Goal: Complete application form: Complete application form

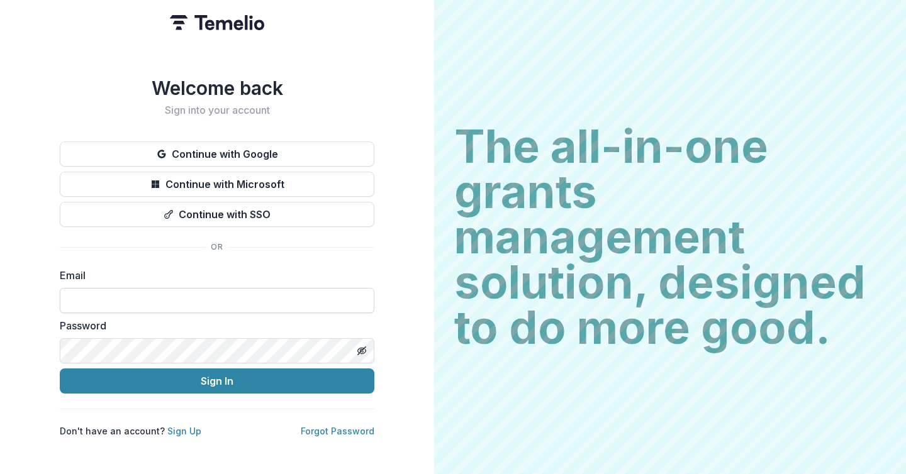
click at [131, 298] on input at bounding box center [217, 300] width 315 height 25
type input "**********"
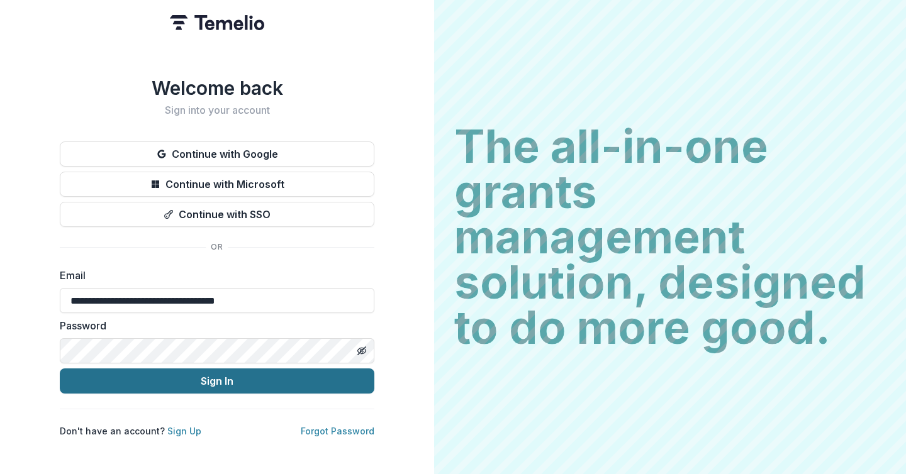
click at [152, 379] on button "Sign In" at bounding box center [217, 381] width 315 height 25
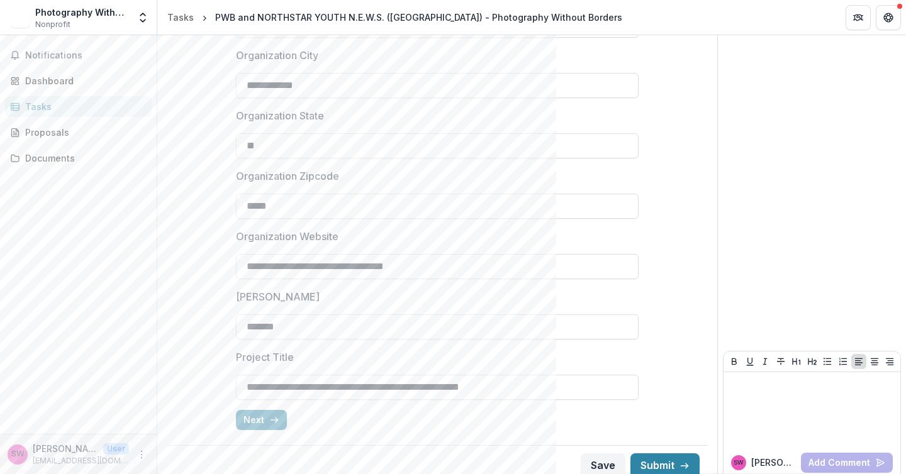
scroll to position [392, 0]
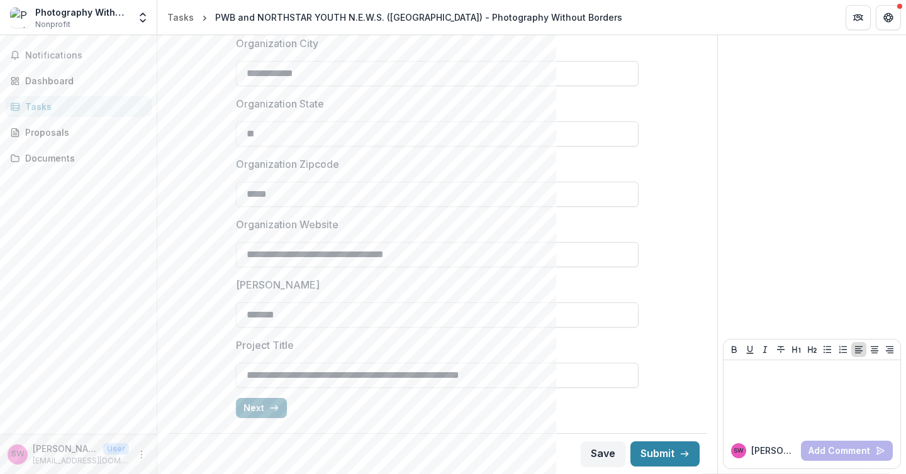
click at [260, 406] on button "Next" at bounding box center [261, 408] width 51 height 20
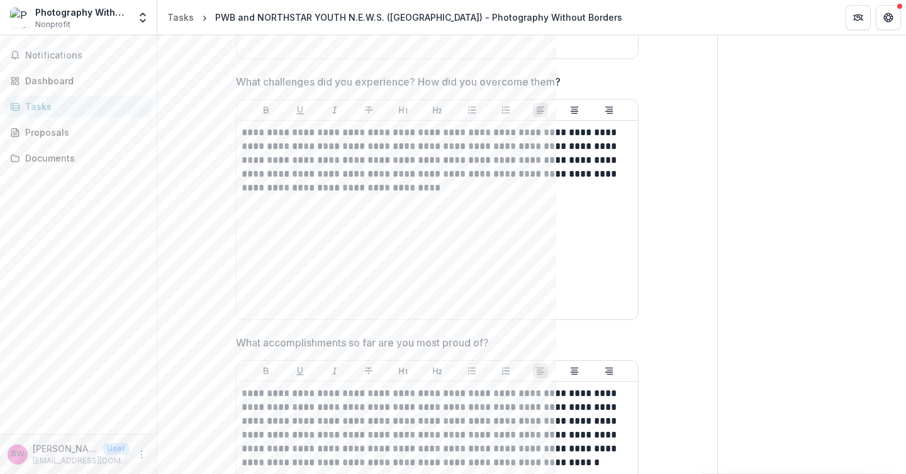
scroll to position [2279, 0]
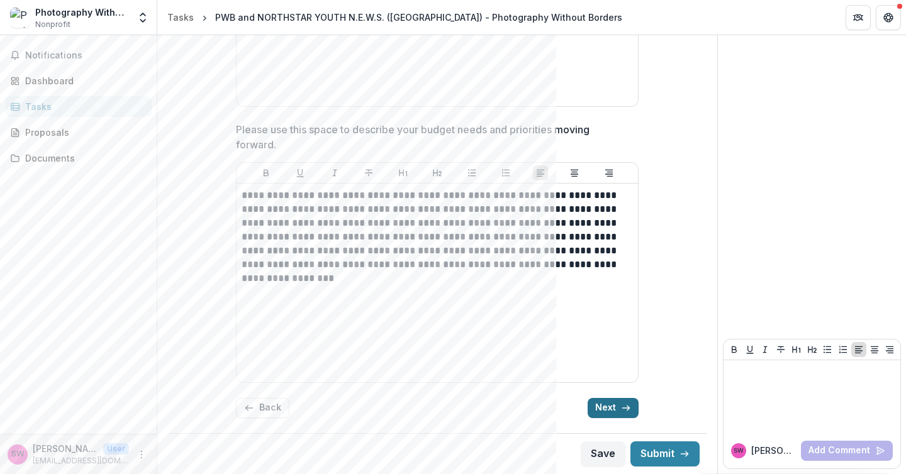
click at [604, 406] on button "Next" at bounding box center [613, 408] width 51 height 20
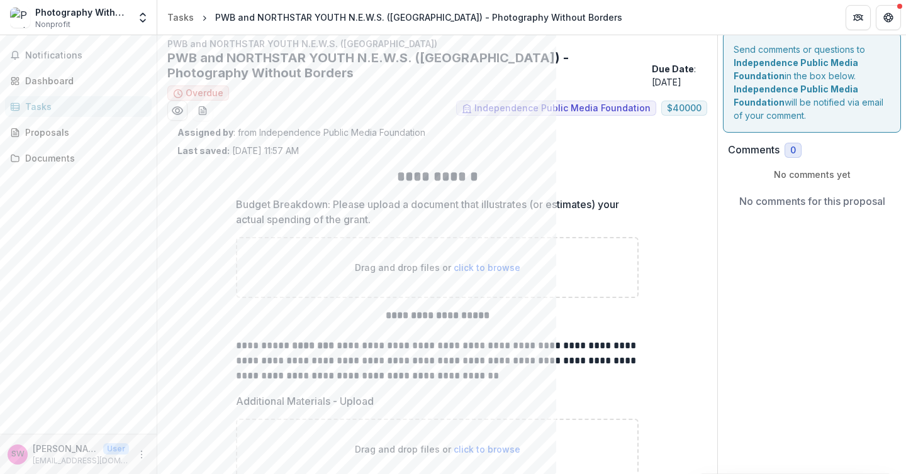
scroll to position [0, 0]
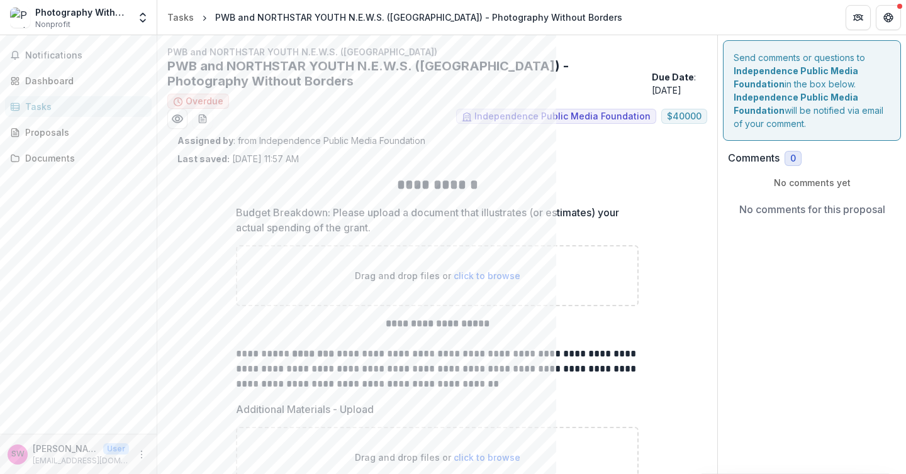
click at [459, 274] on span "click to browse" at bounding box center [487, 276] width 67 height 11
type input "**********"
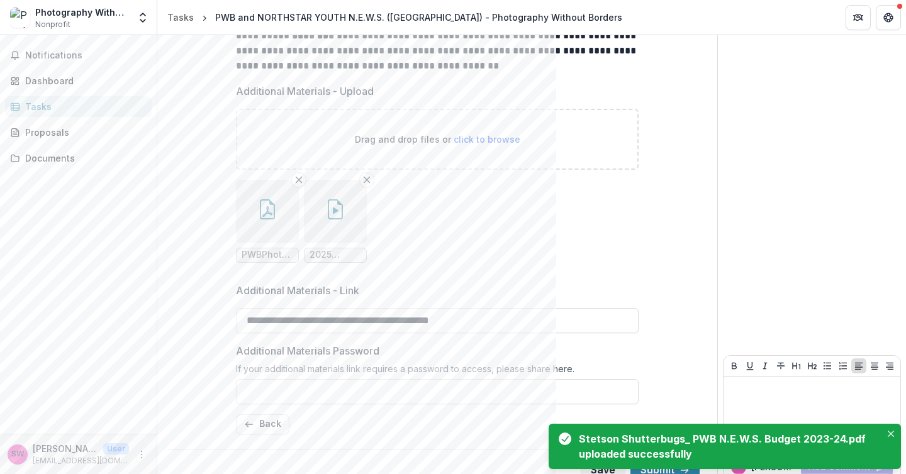
scroll to position [438, 0]
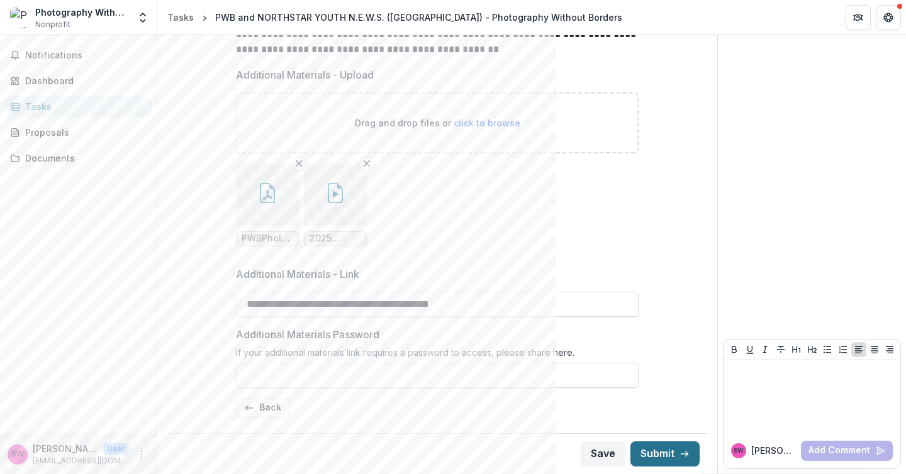
click at [661, 454] on button "Submit" at bounding box center [664, 454] width 69 height 25
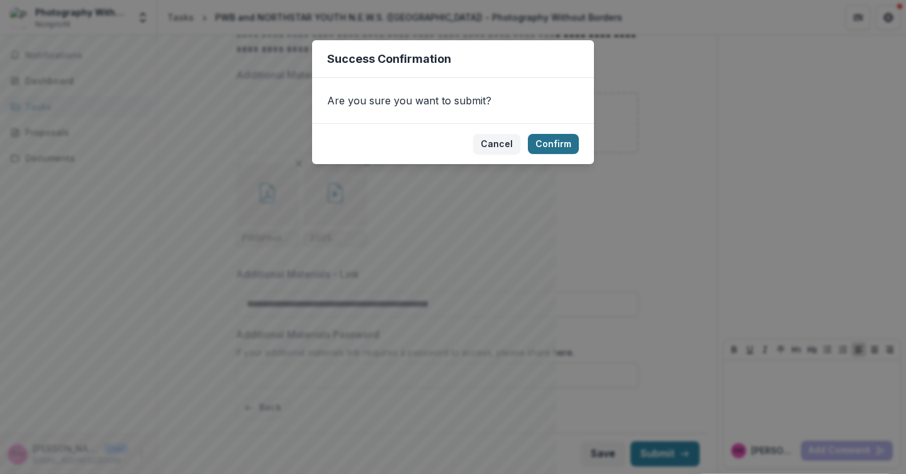
click at [557, 146] on button "Confirm" at bounding box center [553, 144] width 51 height 20
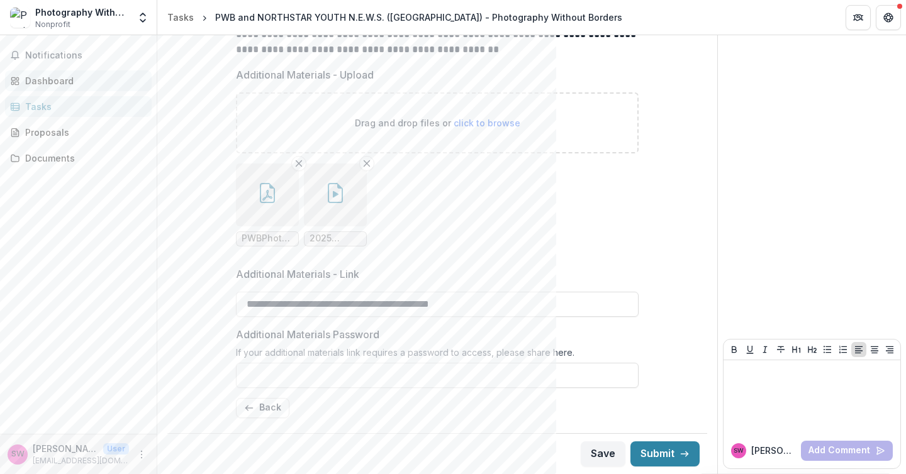
click at [47, 79] on div "Dashboard" at bounding box center [83, 80] width 116 height 13
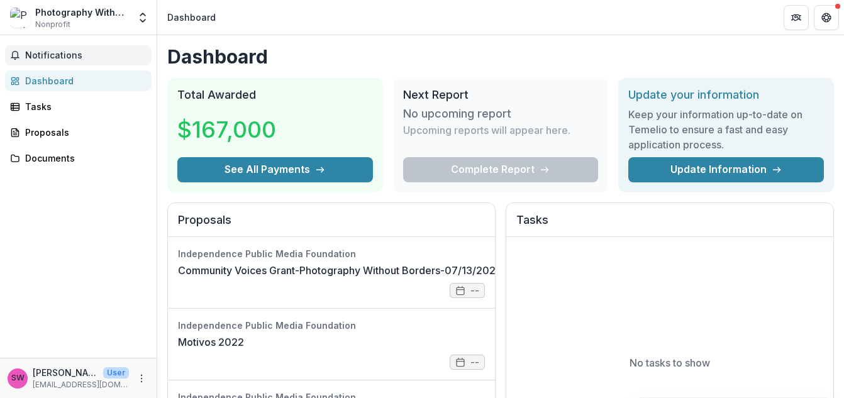
click at [50, 57] on span "Notifications" at bounding box center [85, 55] width 121 height 11
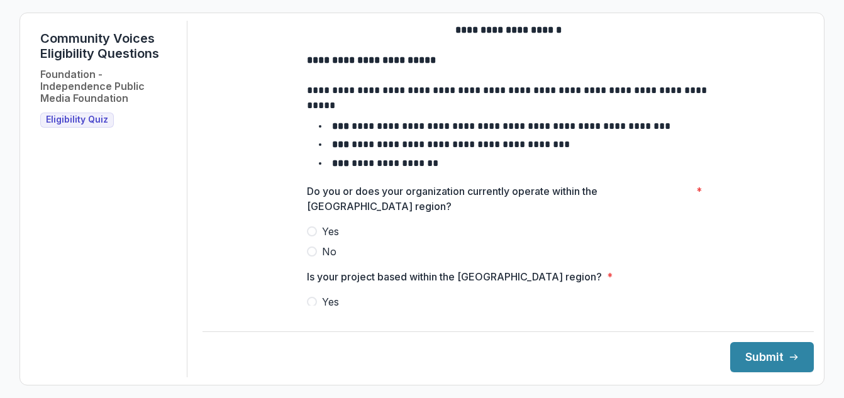
scroll to position [31, 0]
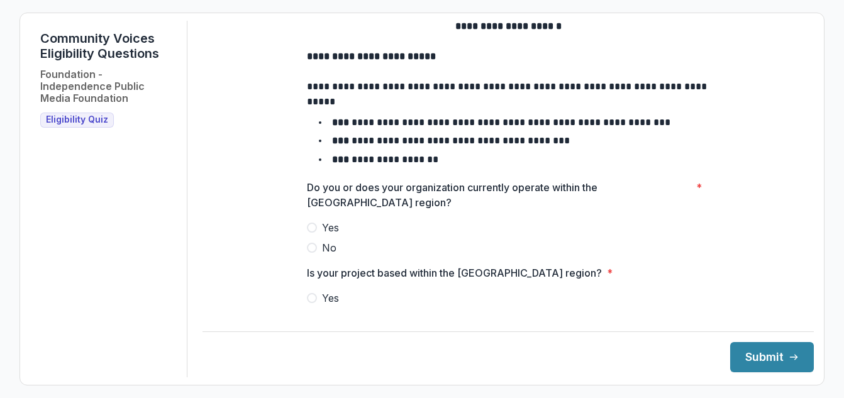
click at [311, 233] on span at bounding box center [312, 228] width 10 height 10
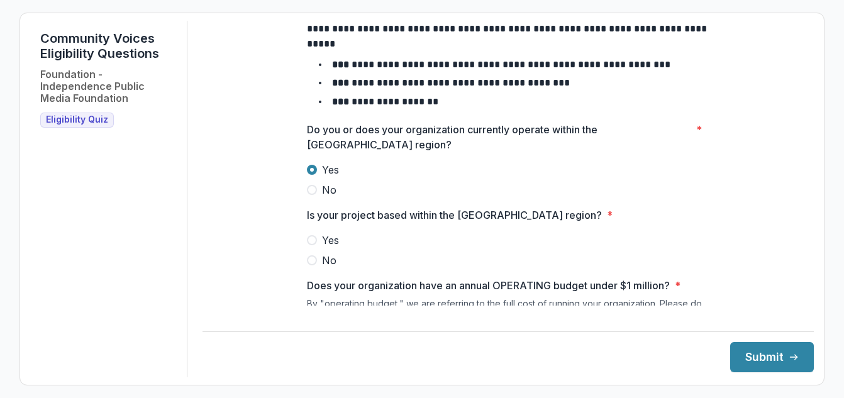
scroll to position [91, 0]
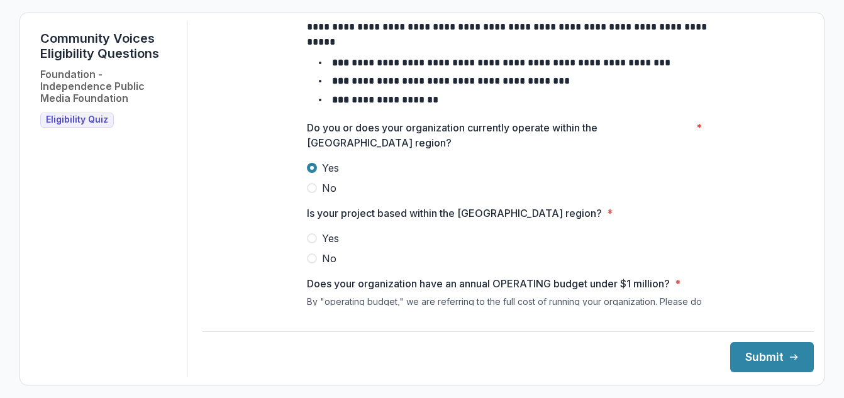
click at [311, 243] on span at bounding box center [312, 238] width 10 height 10
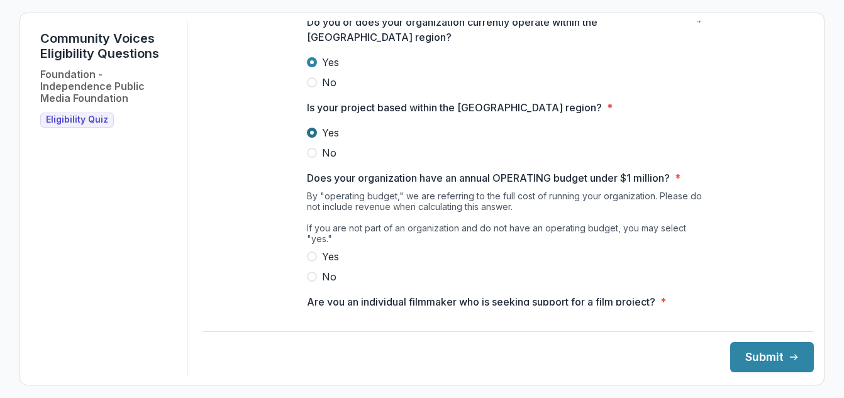
scroll to position [198, 0]
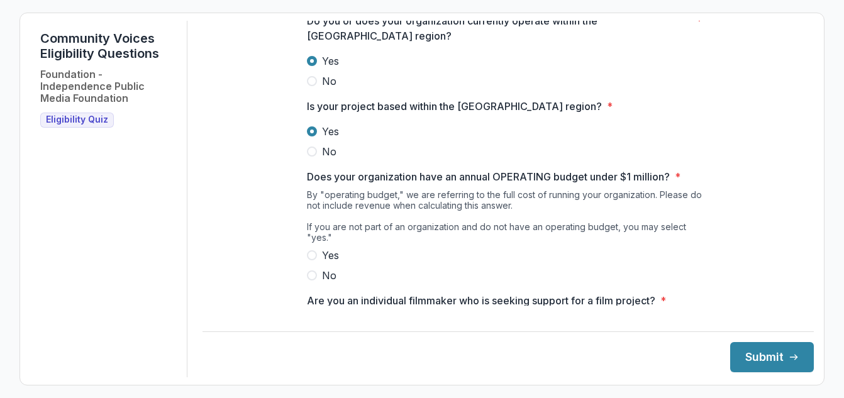
click at [312, 257] on span at bounding box center [312, 255] width 10 height 10
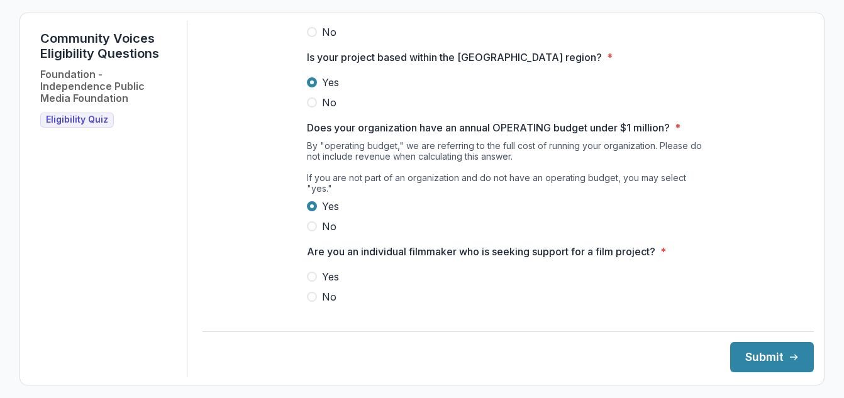
scroll to position [256, 0]
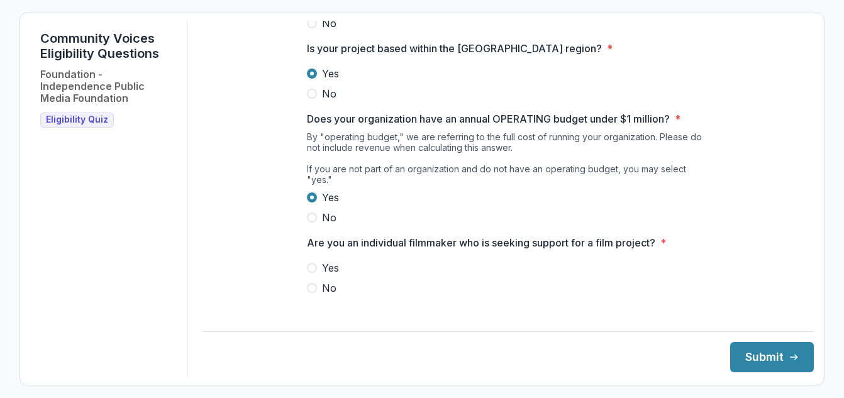
click at [311, 289] on span at bounding box center [312, 288] width 10 height 10
click at [747, 350] on button "Submit" at bounding box center [772, 357] width 84 height 30
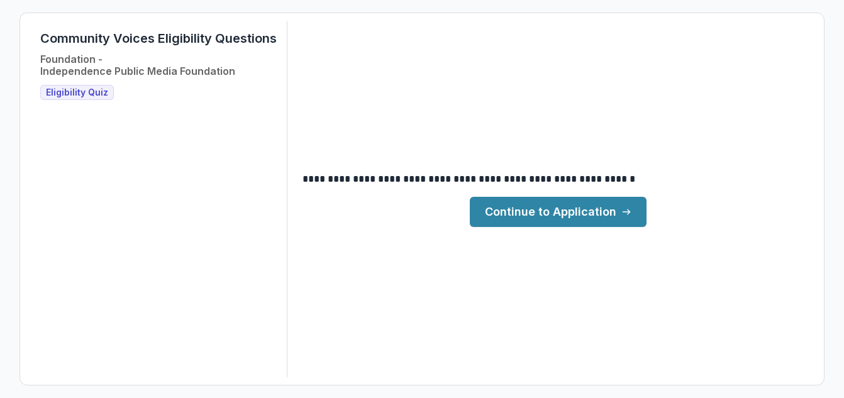
click at [588, 209] on link "Continue to Application" at bounding box center [558, 212] width 177 height 30
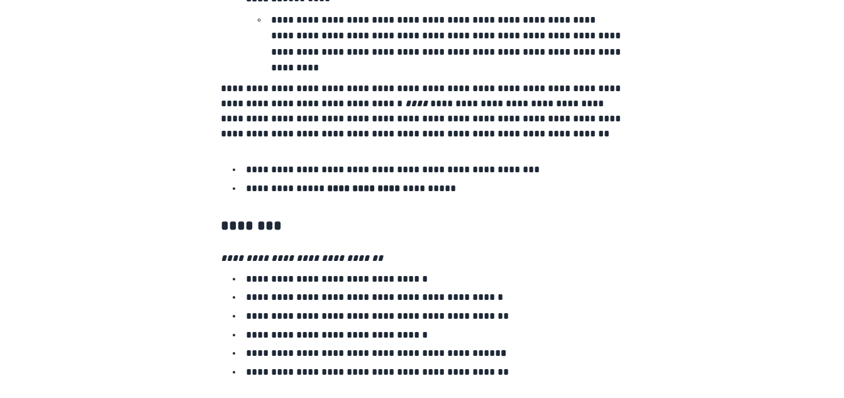
scroll to position [2332, 0]
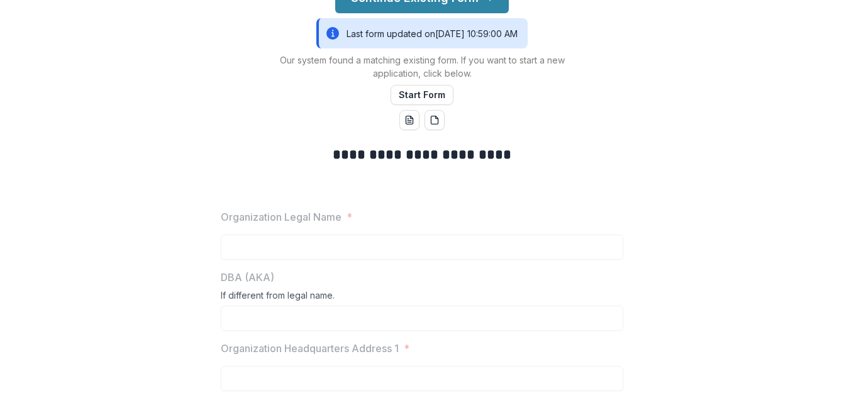
scroll to position [179, 0]
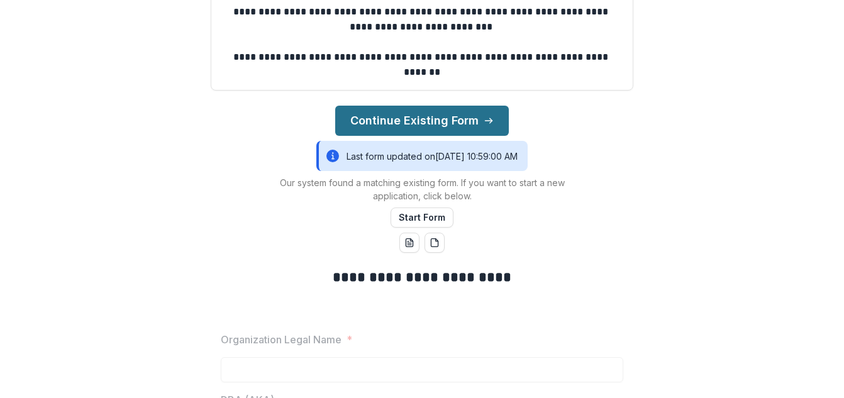
click at [407, 122] on button "Continue Existing Form" at bounding box center [422, 121] width 174 height 30
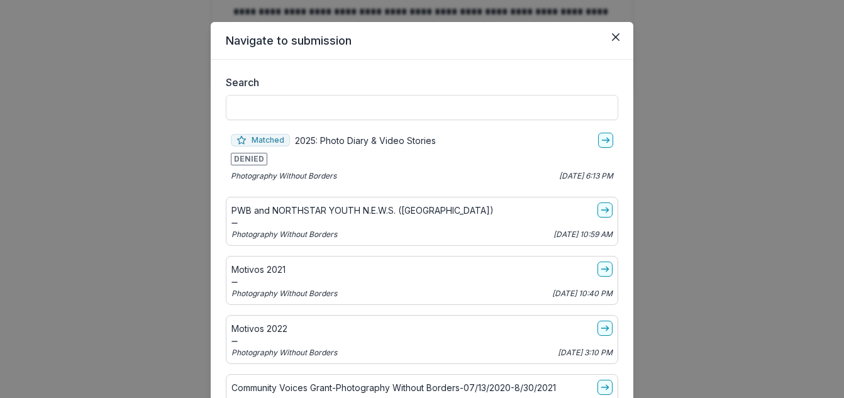
scroll to position [13, 0]
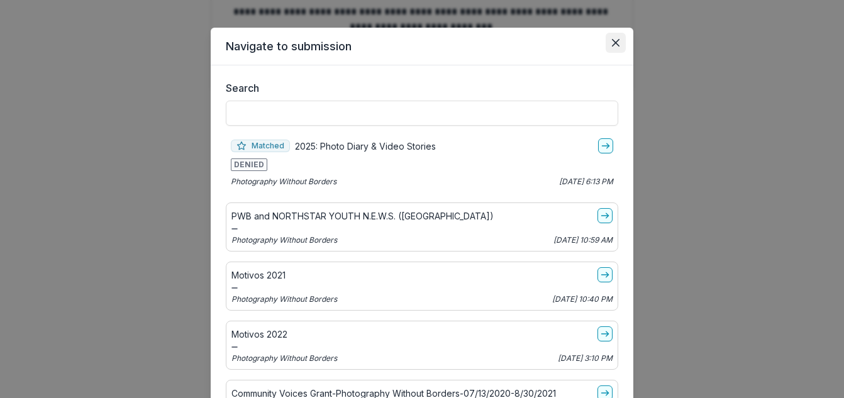
click at [612, 40] on icon "Close" at bounding box center [616, 43] width 8 height 8
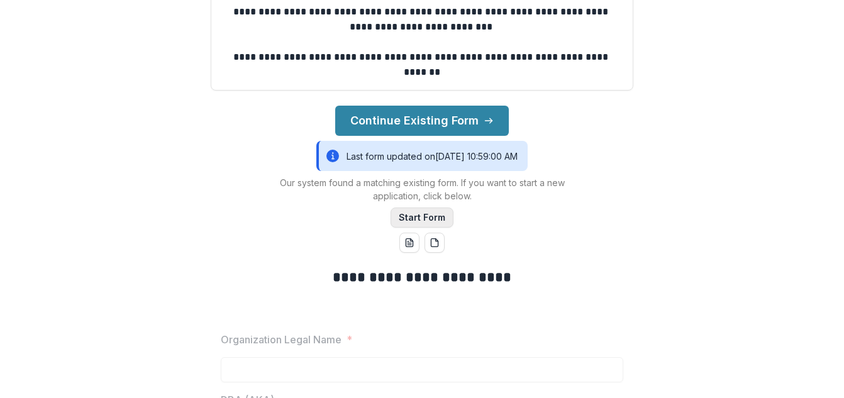
click at [412, 217] on button "Start Form" at bounding box center [422, 218] width 63 height 20
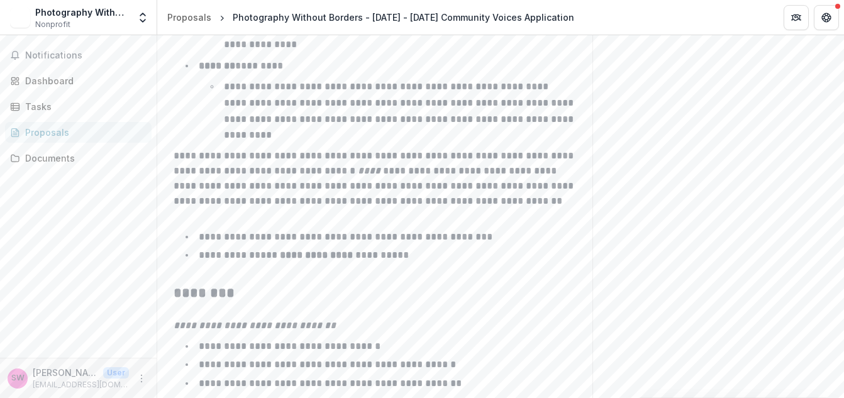
scroll to position [2131, 0]
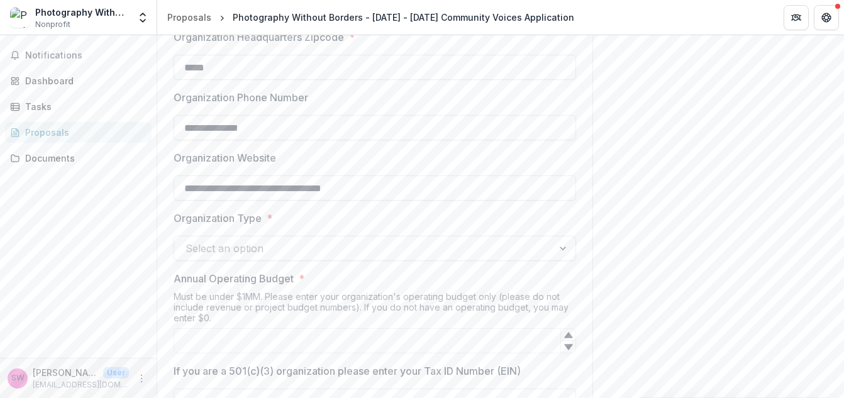
scroll to position [649, 0]
click at [305, 249] on div at bounding box center [364, 247] width 356 height 18
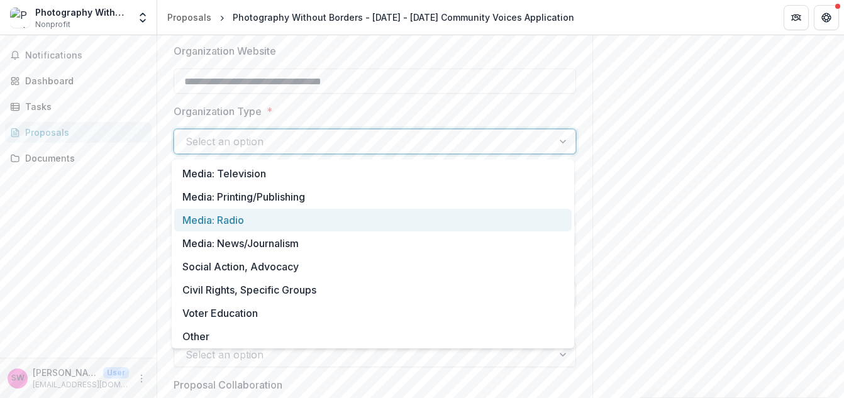
scroll to position [0, 0]
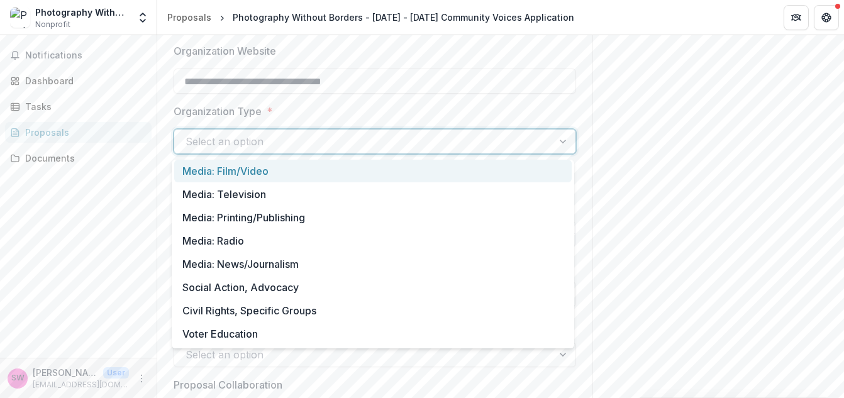
click at [239, 173] on div "Media: Film/Video" at bounding box center [373, 171] width 398 height 23
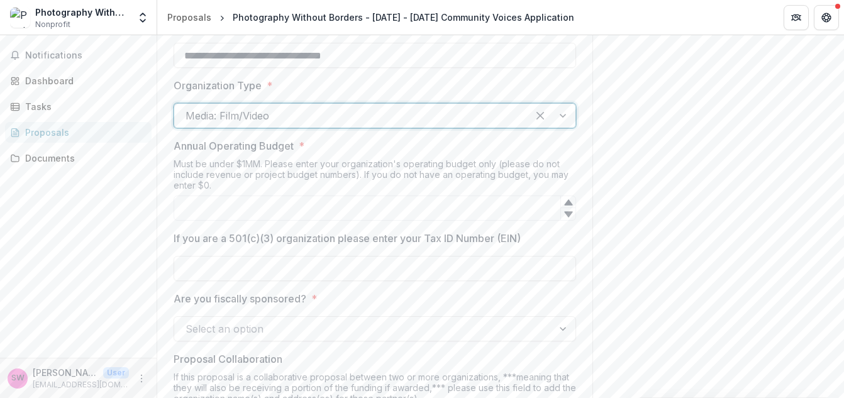
scroll to position [781, 0]
click at [256, 203] on input "Annual Operating Budget *" at bounding box center [375, 207] width 403 height 25
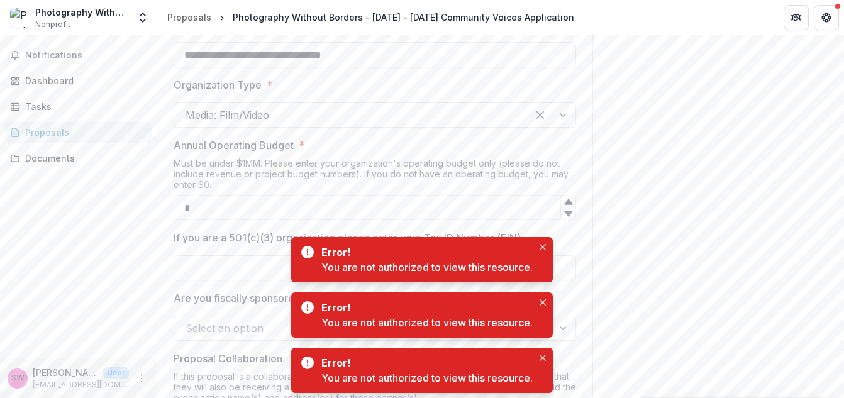
type input "*"
